Goal: Information Seeking & Learning: Learn about a topic

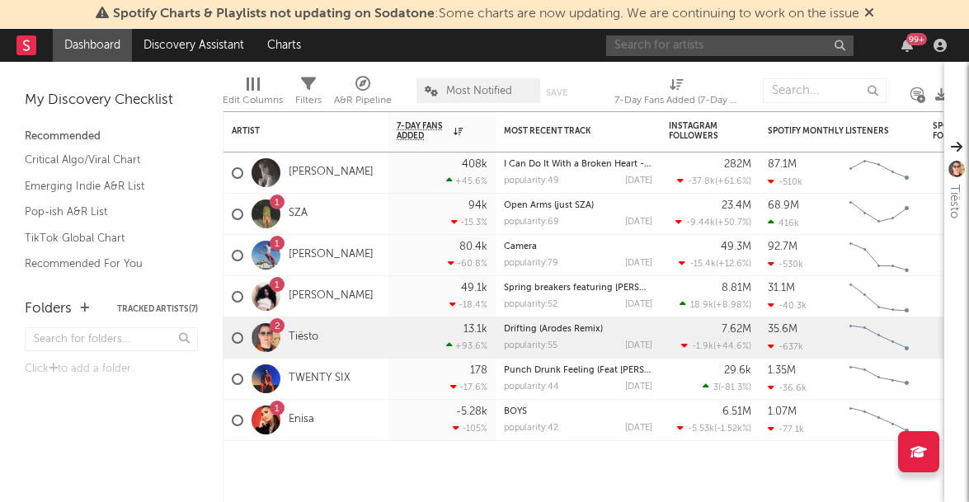
click at [715, 45] on input "text" at bounding box center [729, 45] width 247 height 21
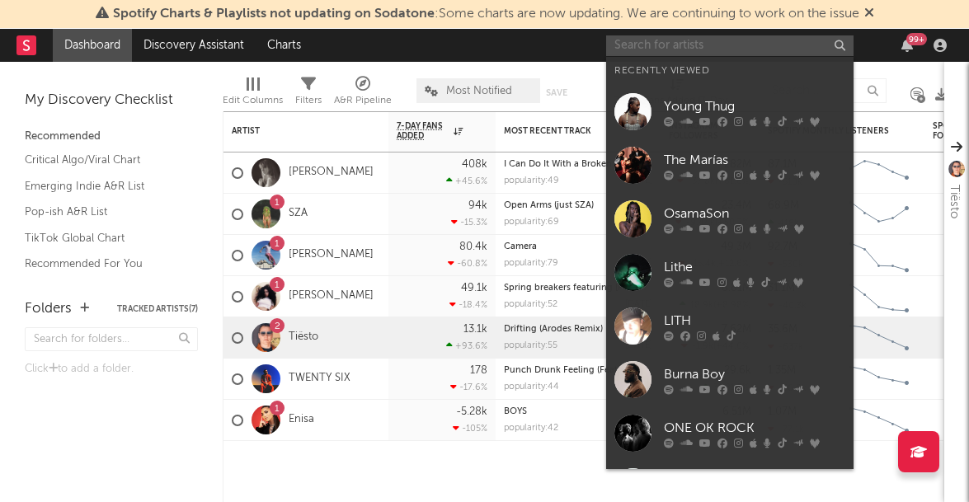
type input "s"
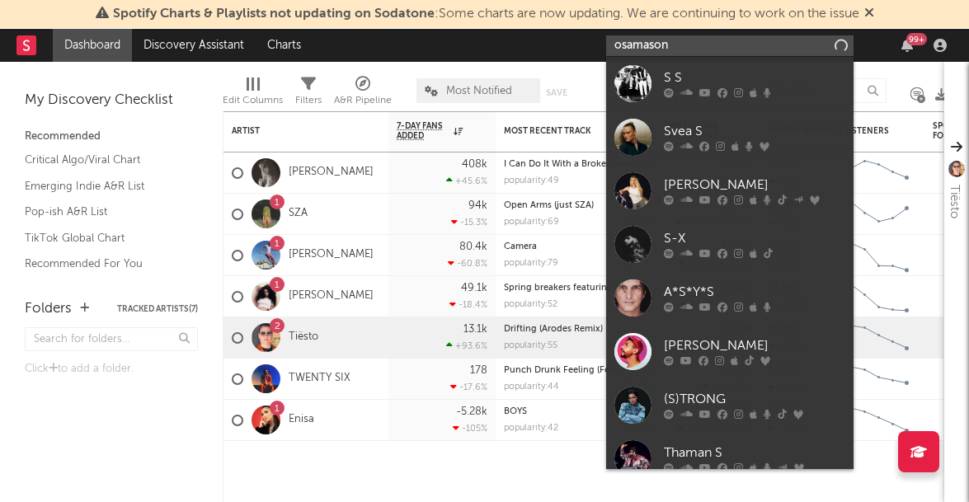
click at [706, 45] on input "osamason" at bounding box center [729, 45] width 247 height 21
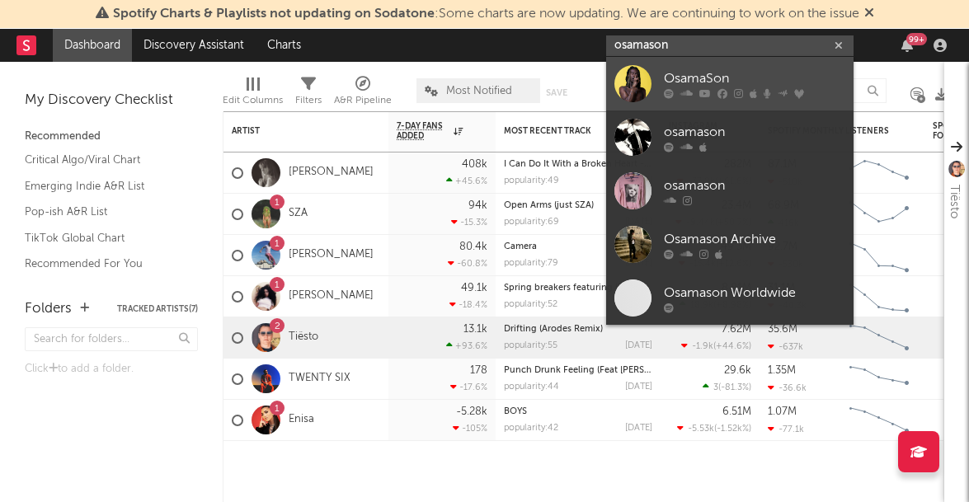
type input "osamason"
click at [662, 79] on link "OsamaSon" at bounding box center [729, 84] width 247 height 54
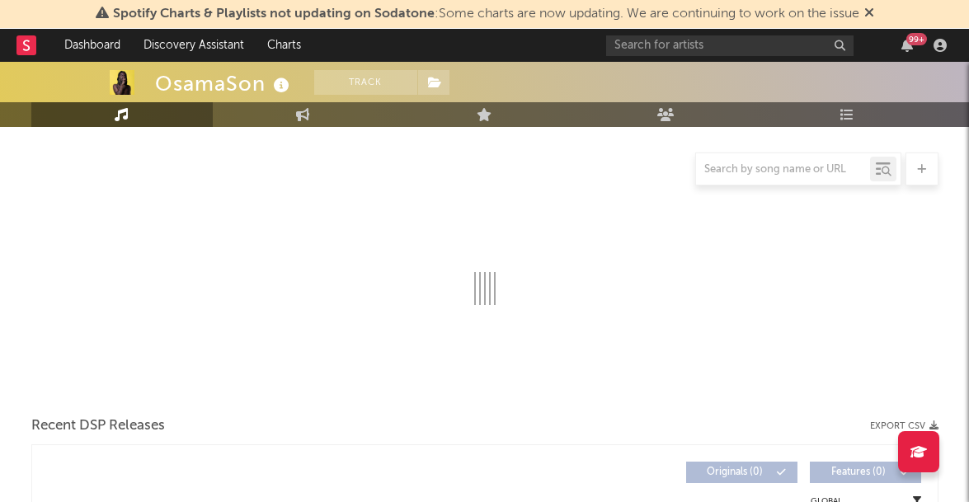
select select "6m"
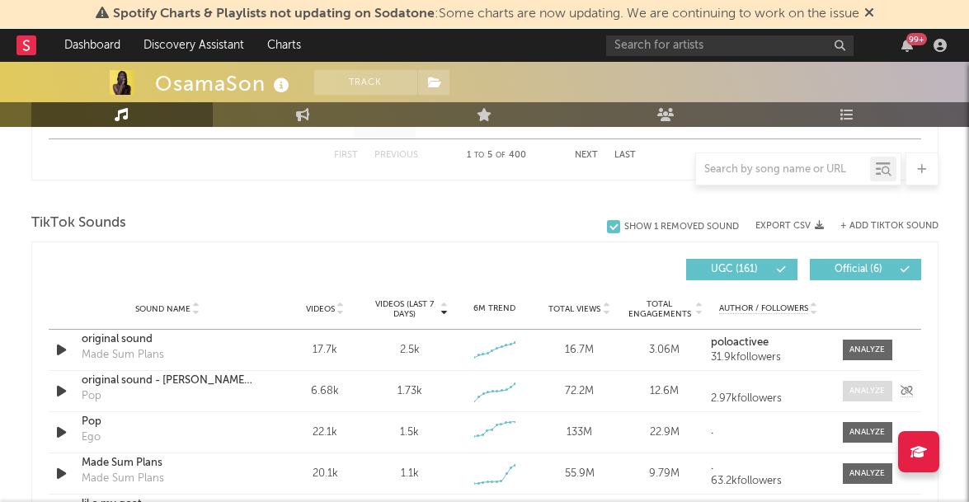
scroll to position [1057, 0]
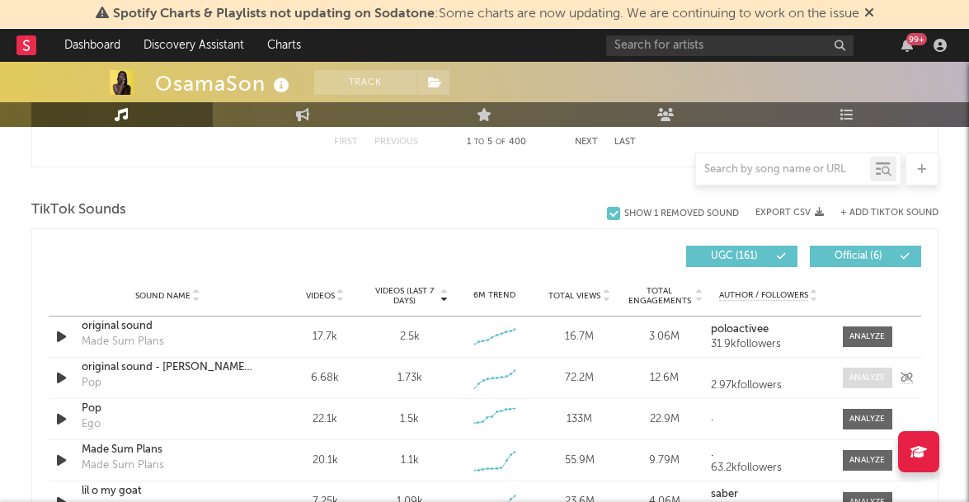
click at [861, 388] on div "Sound Name original sound - blayne fr Pop Videos 6.68k Videos (last 7 days) 1.7…" at bounding box center [485, 378] width 873 height 40
click at [858, 383] on div at bounding box center [867, 378] width 35 height 12
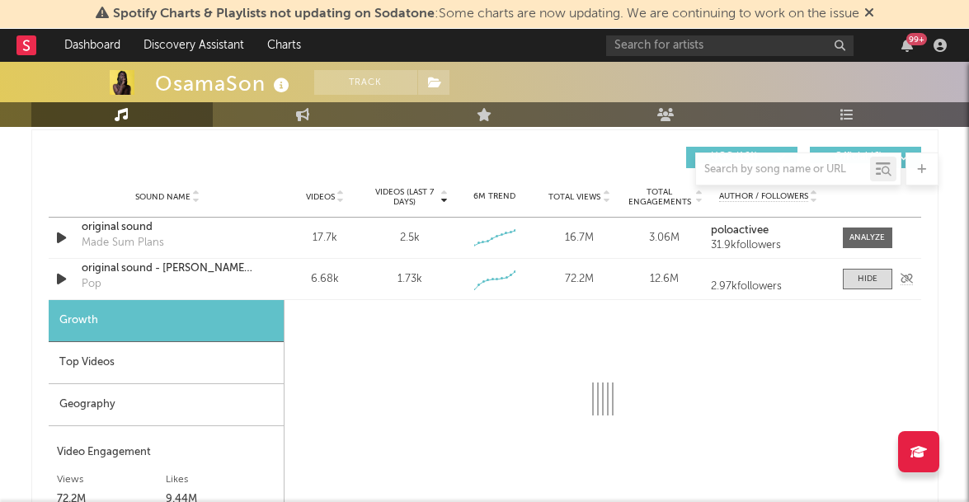
scroll to position [1165, 0]
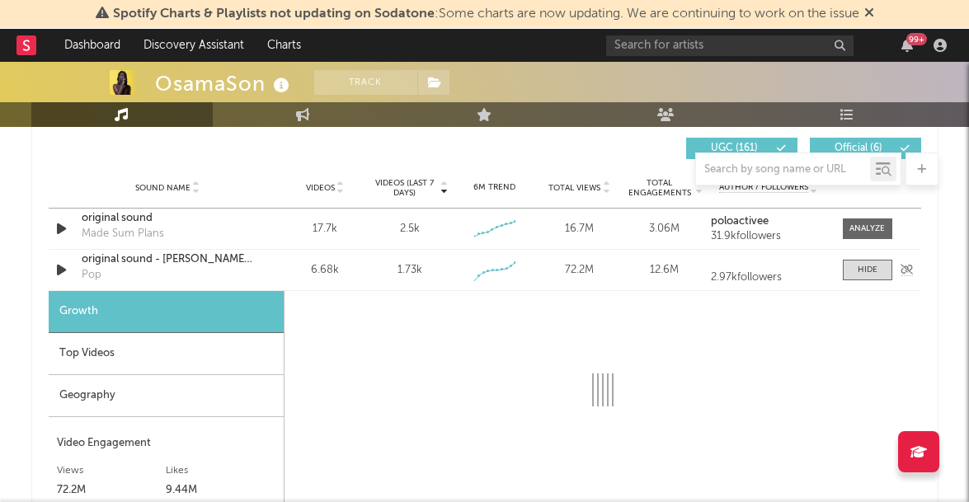
select select "1w"
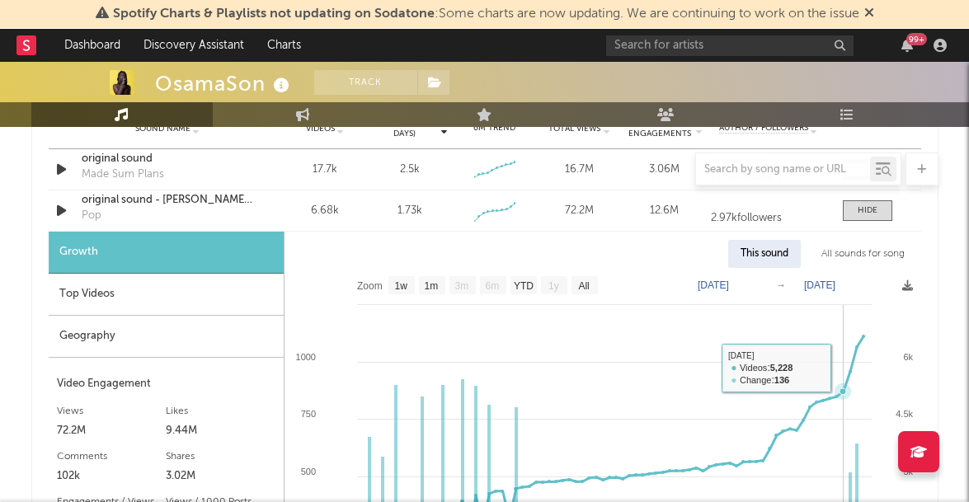
scroll to position [1305, 0]
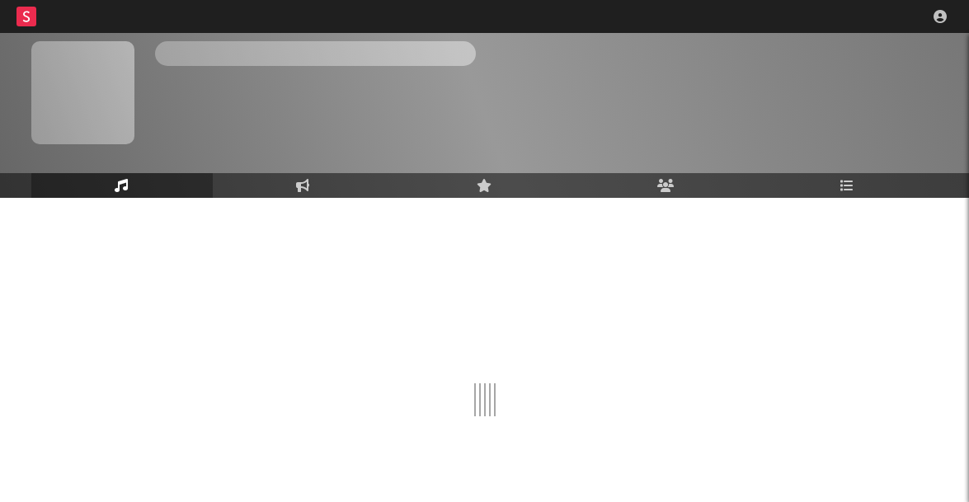
scroll to position [71, 0]
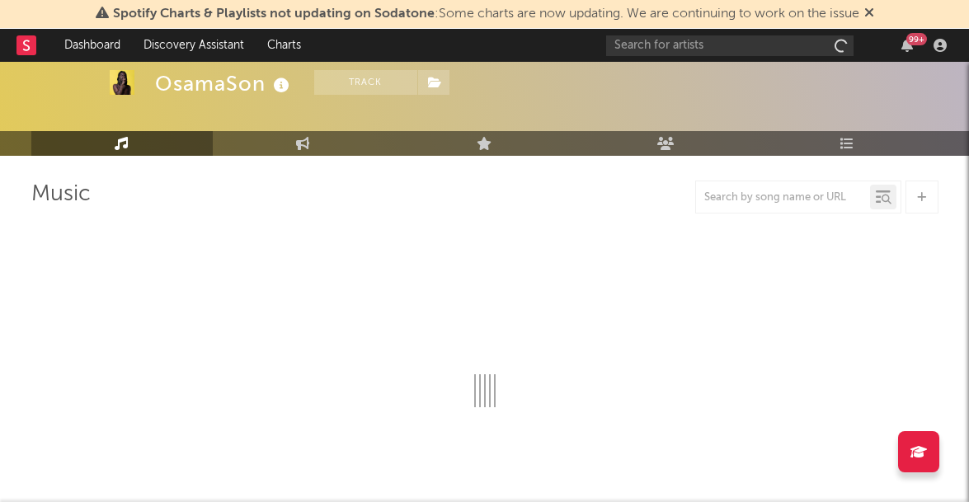
select select "6m"
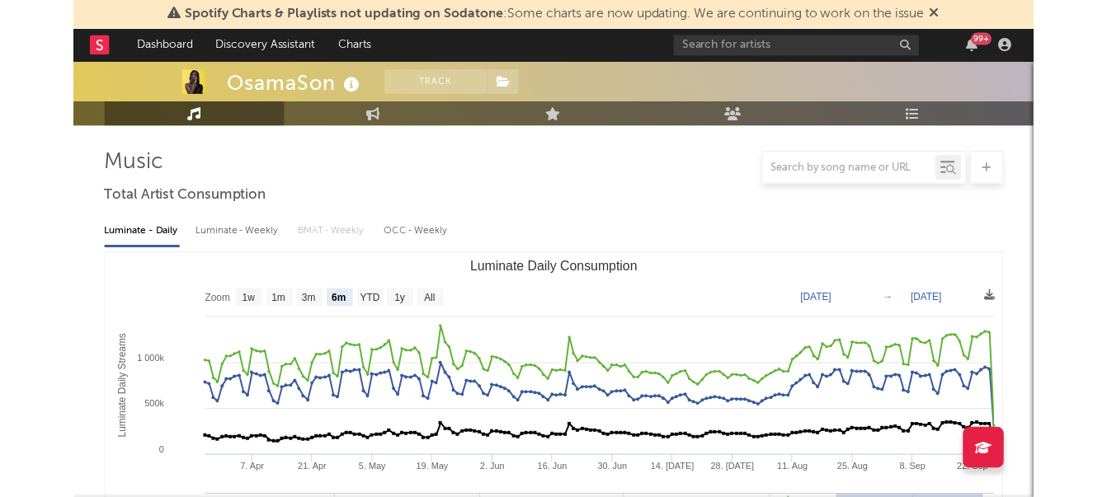
scroll to position [0, 0]
